Goal: Information Seeking & Learning: Find specific fact

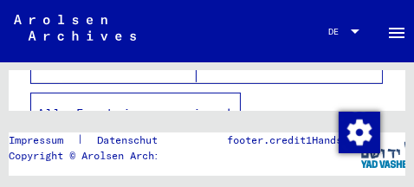
scroll to position [501, 0]
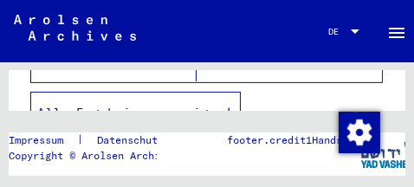
click at [231, 107] on icon "button" at bounding box center [229, 113] width 10 height 12
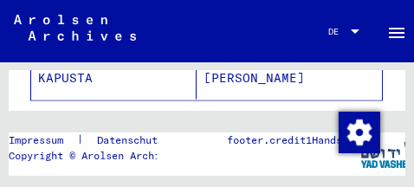
scroll to position [1333, 0]
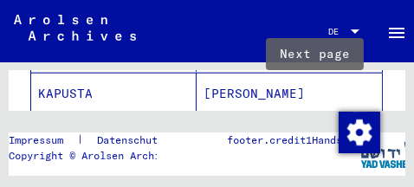
click at [320, 136] on icon "Next page" at bounding box center [324, 142] width 8 height 12
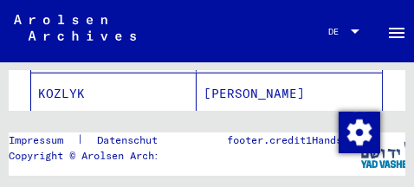
click at [320, 136] on icon "Next page" at bounding box center [324, 142] width 8 height 12
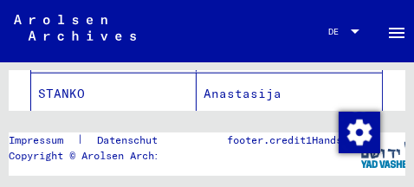
click at [320, 136] on icon "Next page" at bounding box center [324, 142] width 8 height 12
type input "*"
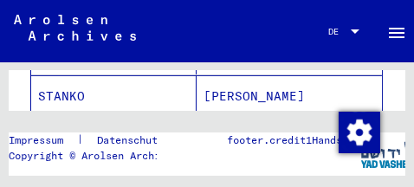
scroll to position [404, 0]
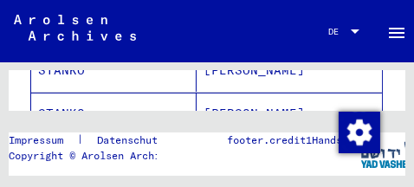
click at [78, 94] on mat-cell "STANKO" at bounding box center [113, 114] width 165 height 42
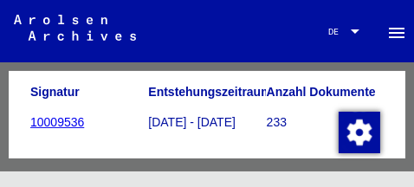
scroll to position [394, 0]
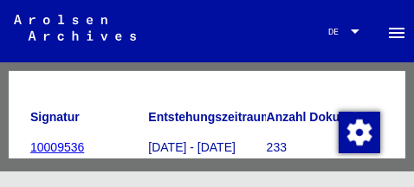
click at [55, 138] on icon at bounding box center [71, 117] width 43 height 69
click at [63, 135] on icon at bounding box center [71, 117] width 43 height 69
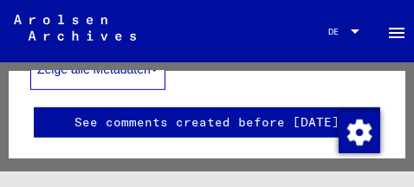
scroll to position [631, 0]
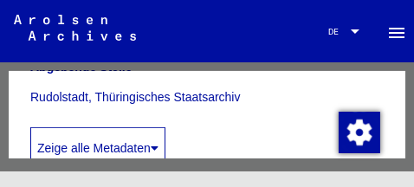
click at [159, 142] on icon at bounding box center [155, 148] width 8 height 12
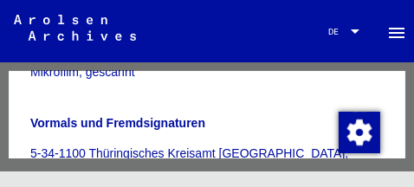
scroll to position [709, 0]
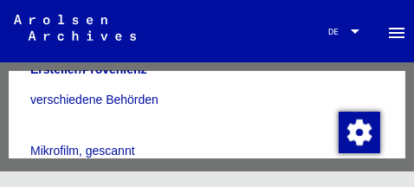
click at [61, 140] on icon at bounding box center [71, 117] width 43 height 69
click at [59, 141] on icon at bounding box center [71, 117] width 43 height 69
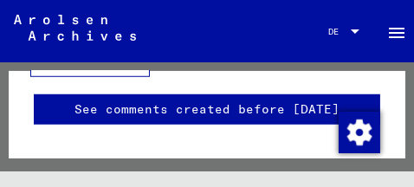
scroll to position [867, 0]
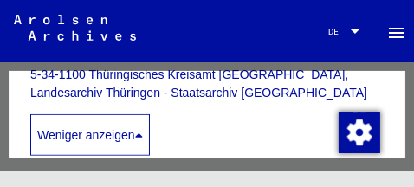
click at [143, 129] on icon at bounding box center [139, 135] width 8 height 12
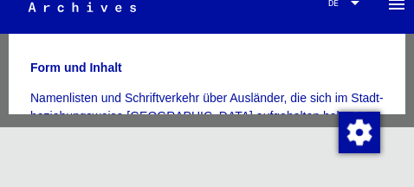
scroll to position [0, 0]
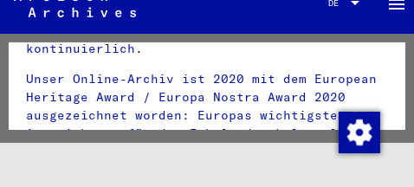
scroll to position [552, 0]
